Goal: Check status: Check status

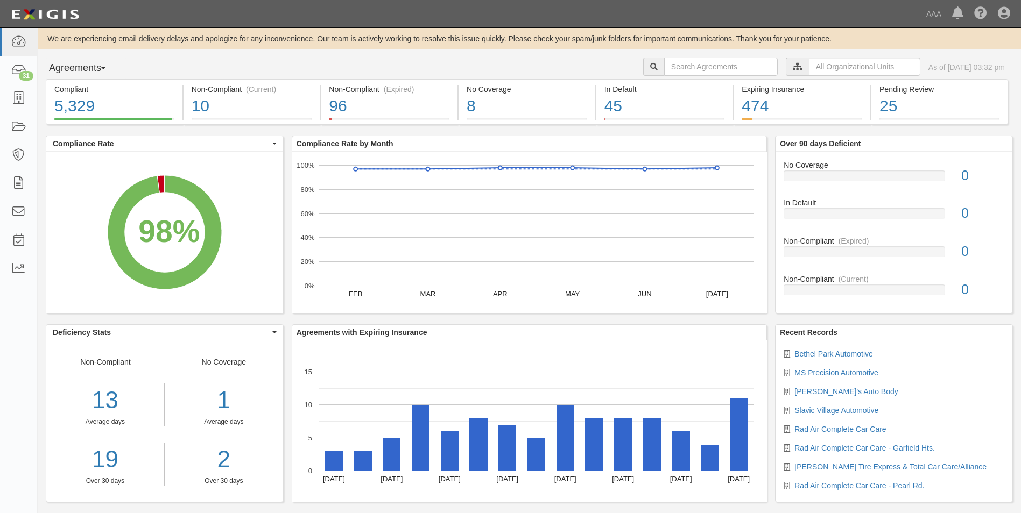
click at [112, 67] on button "Agreements" at bounding box center [86, 69] width 81 height 22
click at [68, 92] on link "Parties" at bounding box center [88, 90] width 85 height 14
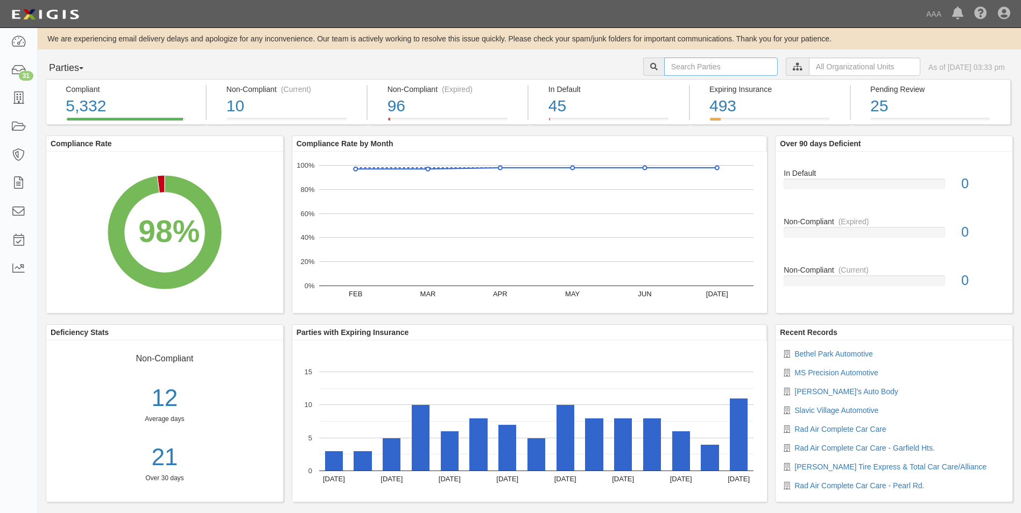
click at [667, 62] on input "text" at bounding box center [721, 67] width 114 height 18
type input "10290"
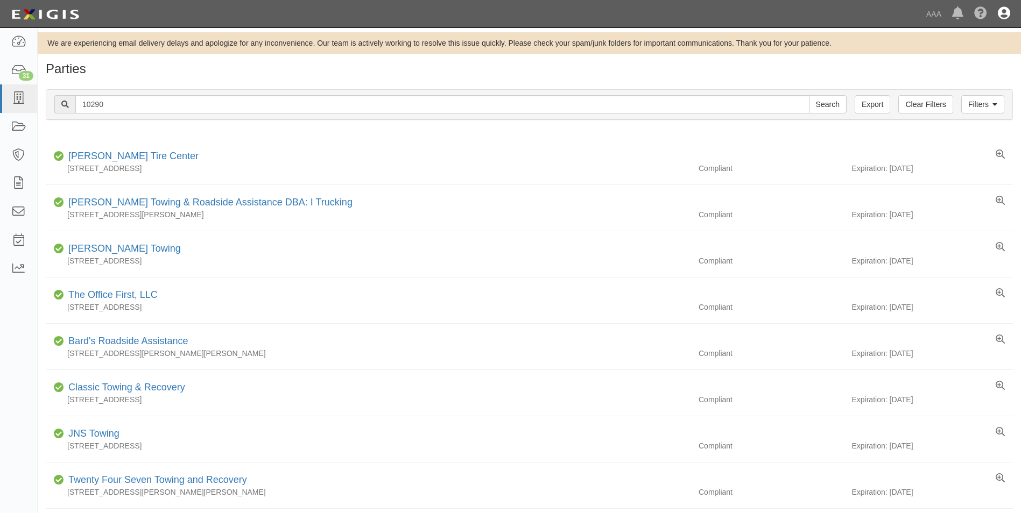
click at [1005, 10] on icon at bounding box center [1004, 14] width 12 height 13
click at [952, 65] on link "Sign Out" at bounding box center [972, 63] width 85 height 22
